Goal: Book appointment/travel/reservation

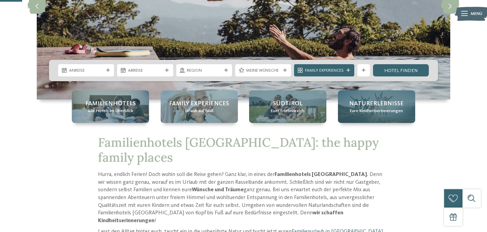
click at [383, 113] on span "Eure Kindheitserinnerungen" at bounding box center [376, 111] width 53 height 6
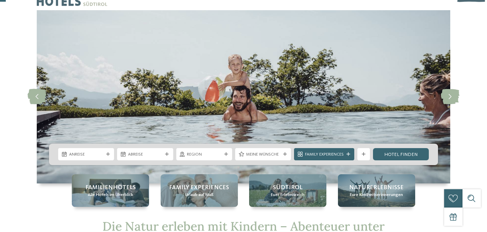
scroll to position [21, 0]
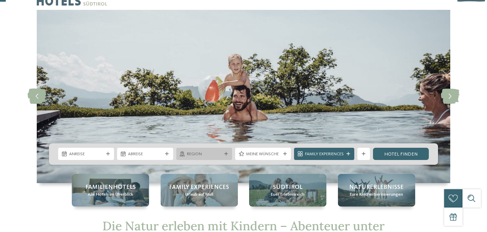
click at [212, 152] on span "Region" at bounding box center [204, 154] width 34 height 6
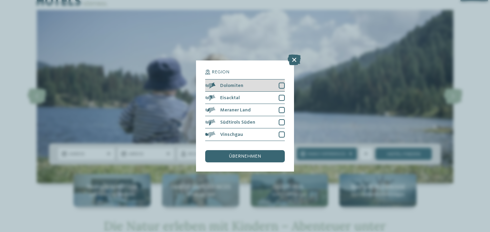
click at [230, 83] on span "Dolomiten" at bounding box center [231, 85] width 23 height 5
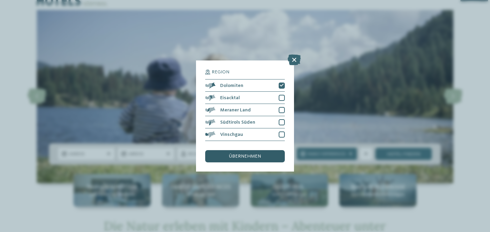
click at [231, 154] on span "übernehmen" at bounding box center [245, 156] width 32 height 5
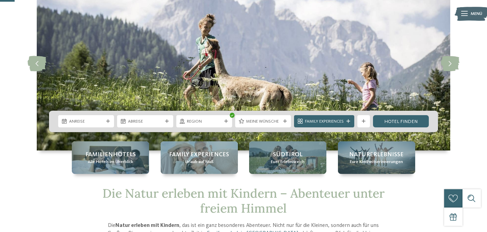
scroll to position [53, 0]
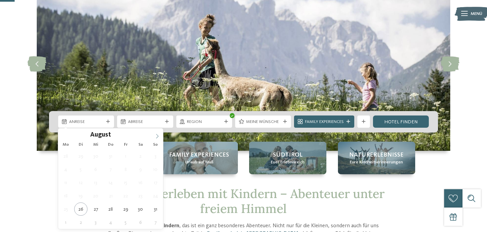
click at [158, 135] on icon at bounding box center [157, 136] width 5 height 5
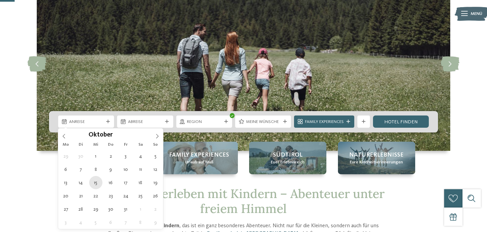
type div "15.10.2025"
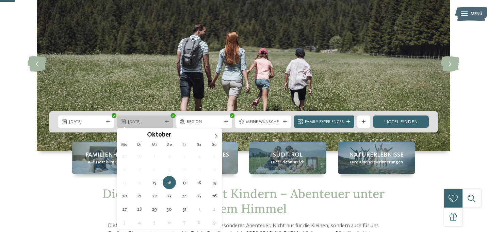
click at [141, 125] on span "16.10.2025" at bounding box center [145, 122] width 34 height 6
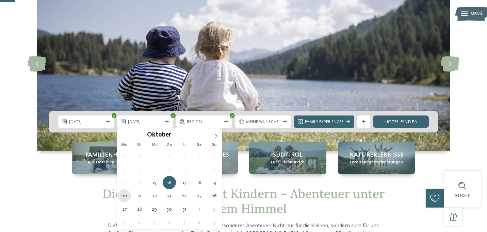
type div "20.10.2025"
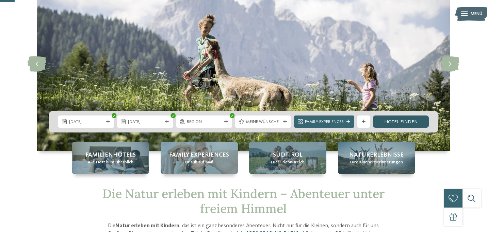
click at [391, 119] on link "Hotel finden" at bounding box center [401, 122] width 56 height 12
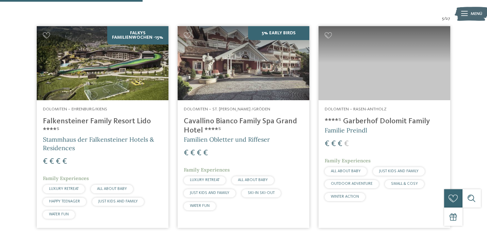
scroll to position [212, 0]
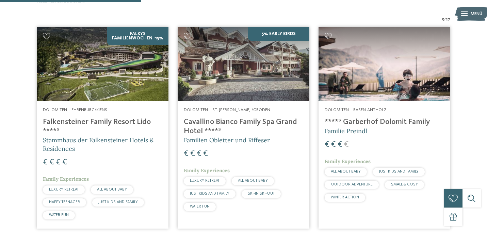
click at [225, 88] on img at bounding box center [244, 64] width 132 height 74
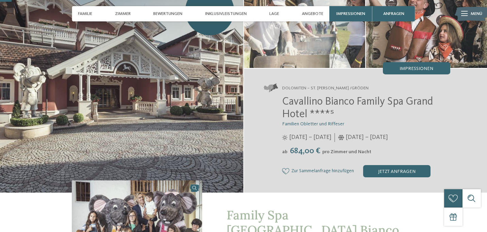
scroll to position [55, 0]
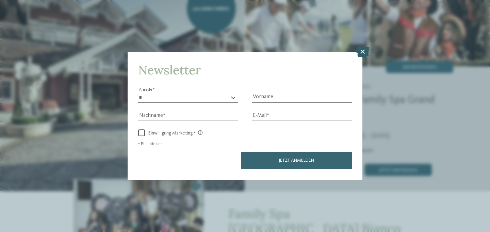
click at [360, 46] on icon at bounding box center [362, 51] width 13 height 11
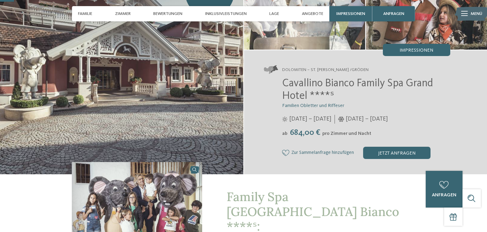
scroll to position [83, 0]
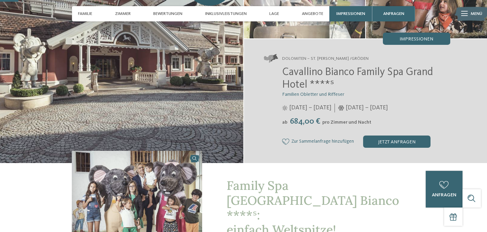
click at [148, 106] on img at bounding box center [121, 56] width 243 height 216
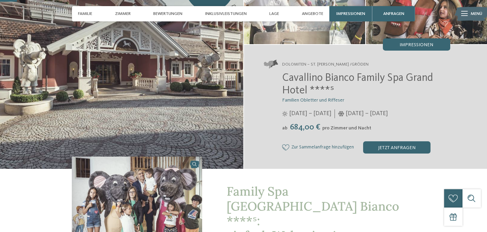
scroll to position [75, 0]
